Goal: Find specific page/section

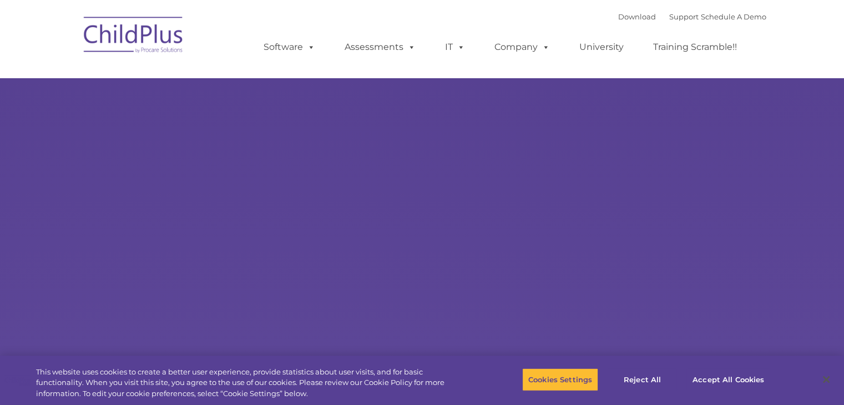
select select "MEDIUM"
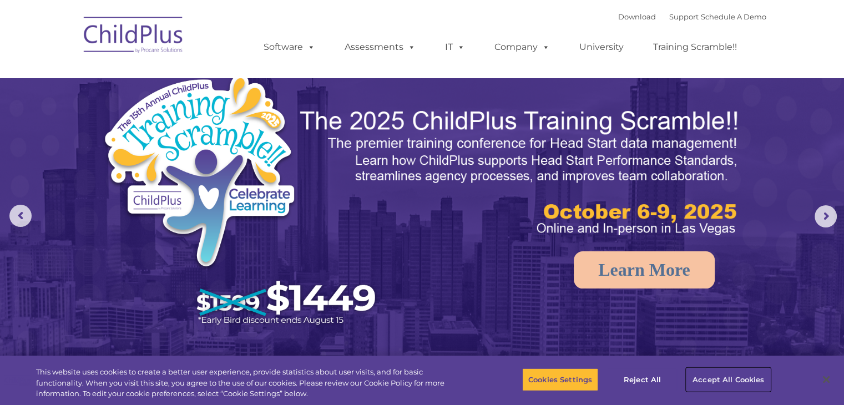
click at [717, 376] on button "Accept All Cookies" at bounding box center [728, 379] width 84 height 23
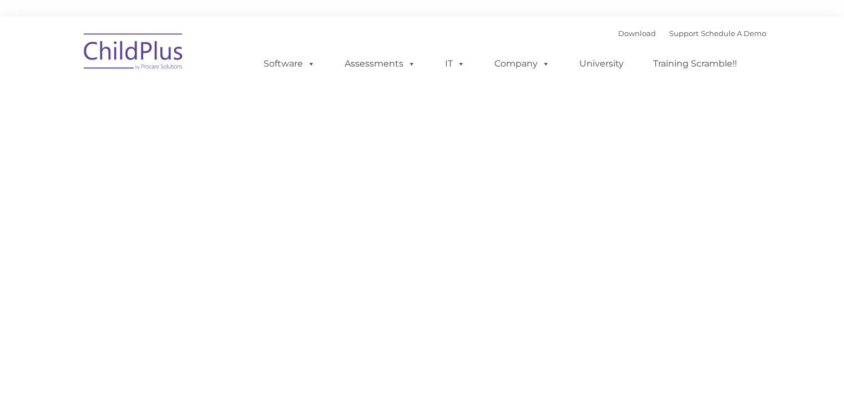
type input ""
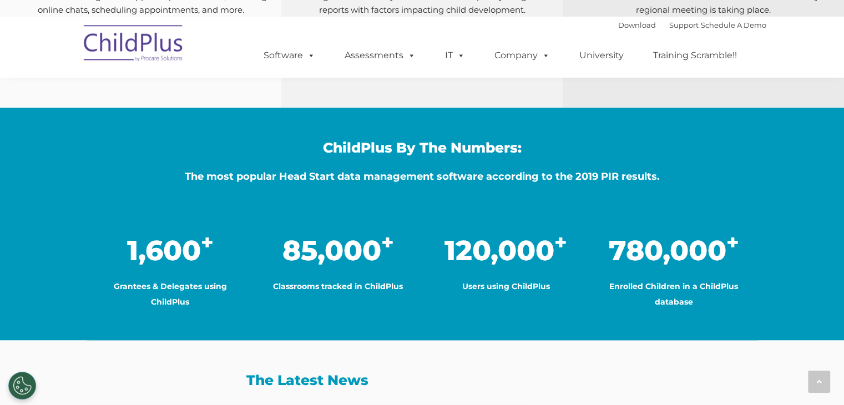
scroll to position [829, 0]
